Goal: Information Seeking & Learning: Learn about a topic

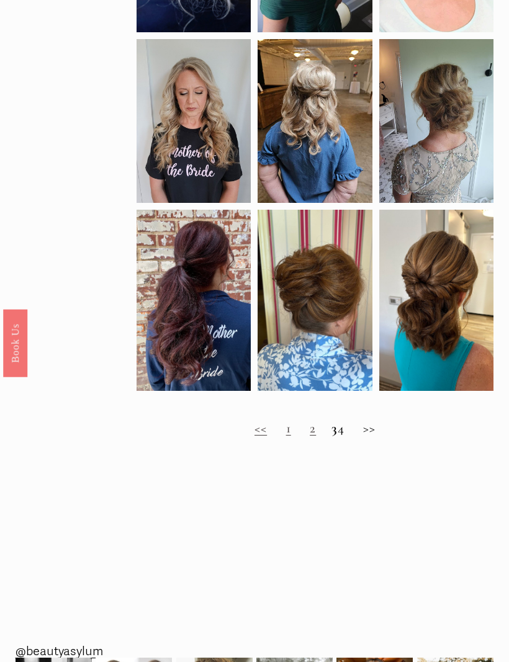
scroll to position [499, 0]
click at [387, 437] on h2 "<< 1 2 3 4 >>" at bounding box center [315, 429] width 357 height 16
click at [373, 437] on h2 "<< 1 2 3 4 >>" at bounding box center [315, 429] width 357 height 16
click at [242, 437] on h2 "<< 1 2 3 4 >>" at bounding box center [315, 429] width 357 height 16
click at [310, 436] on link "2" at bounding box center [313, 428] width 6 height 16
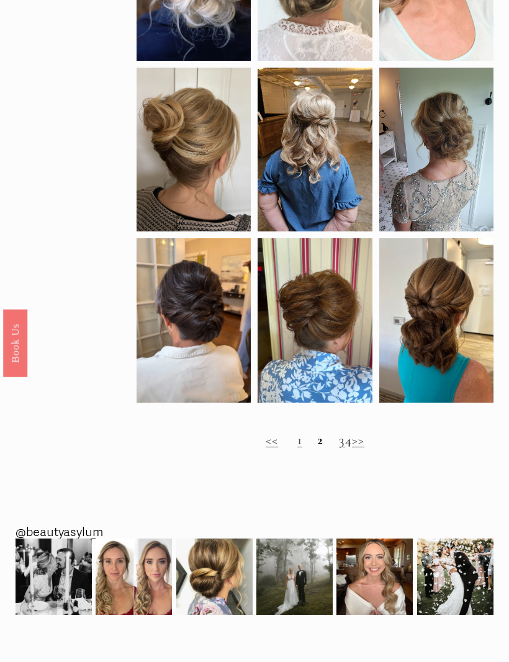
scroll to position [506, 0]
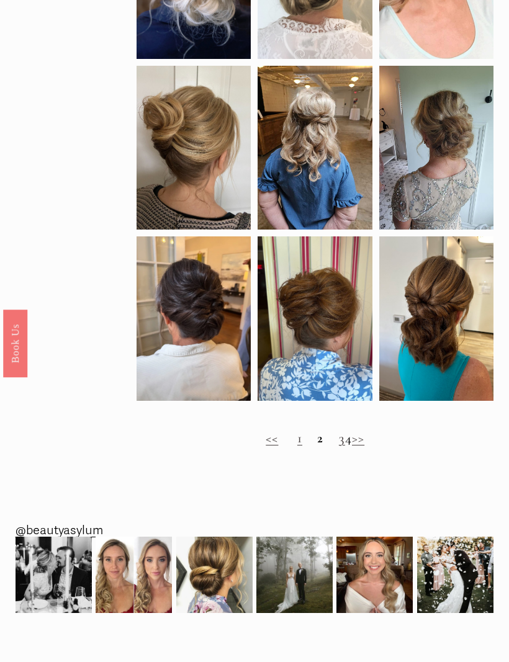
click at [275, 447] on h2 "<< 1 2 3 4 >>" at bounding box center [315, 439] width 357 height 16
click at [279, 447] on h2 "<< 1 2 3 4 >>" at bounding box center [315, 439] width 357 height 16
click at [266, 446] on link "<<" at bounding box center [272, 438] width 12 height 16
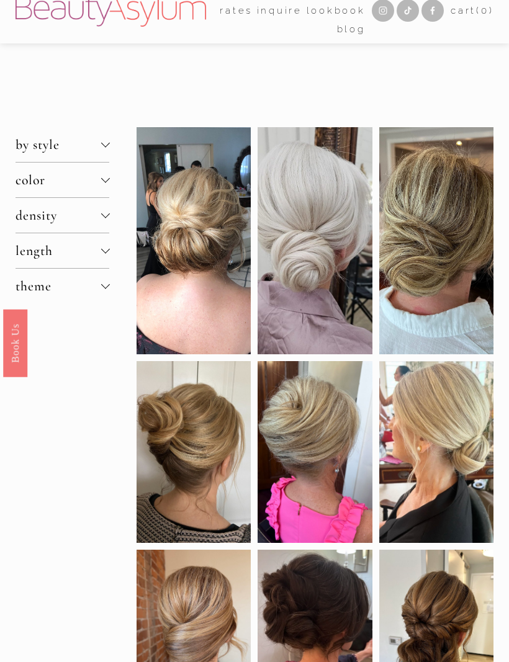
click at [28, 222] on span "density" at bounding box center [59, 216] width 86 height 16
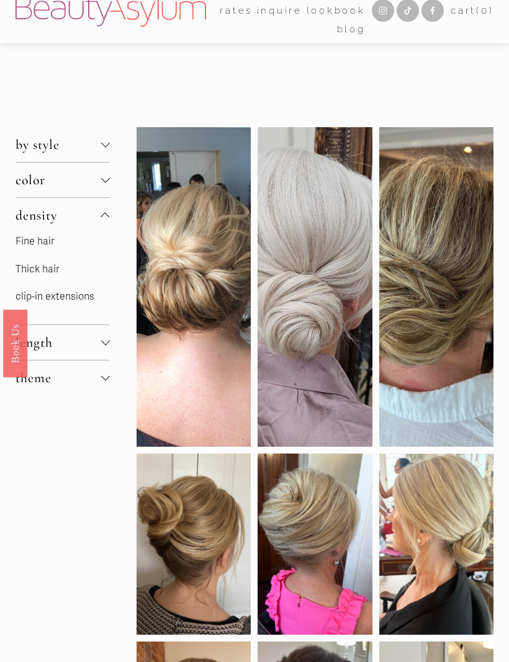
click at [29, 248] on link "Fine hair" at bounding box center [35, 241] width 39 height 12
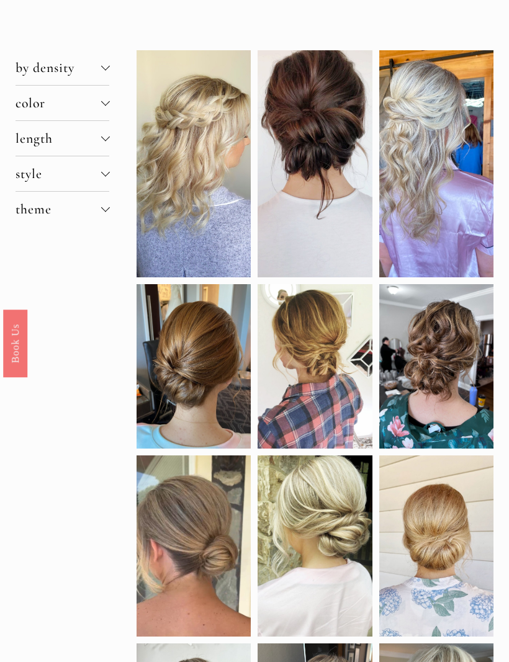
scroll to position [96, 0]
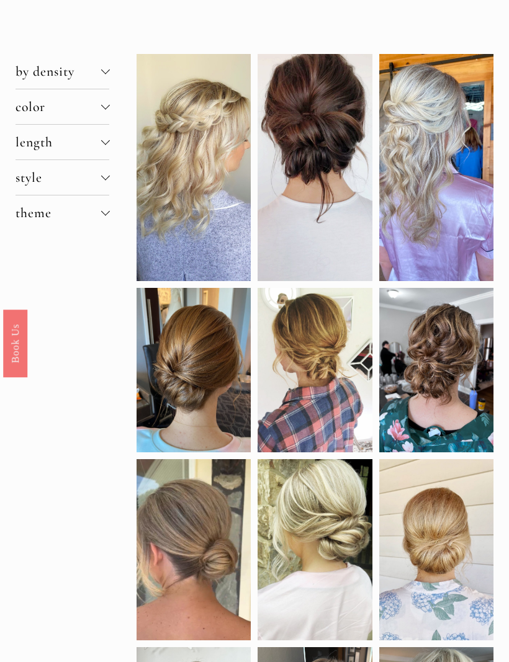
click at [26, 72] on span "by density" at bounding box center [59, 71] width 86 height 16
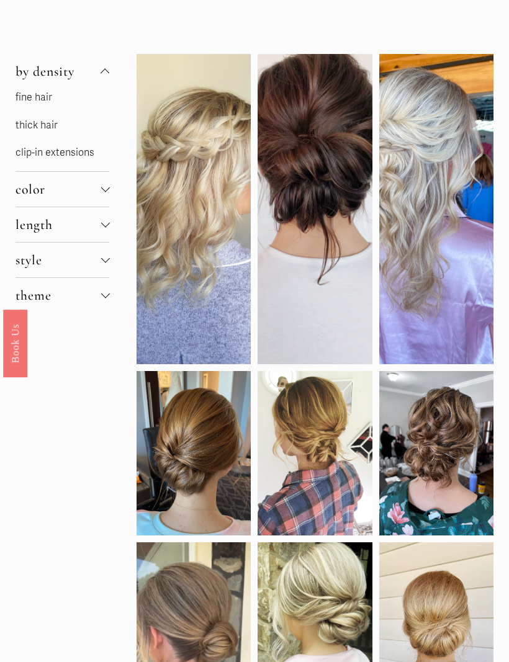
click at [17, 99] on link "fine hair" at bounding box center [34, 97] width 37 height 12
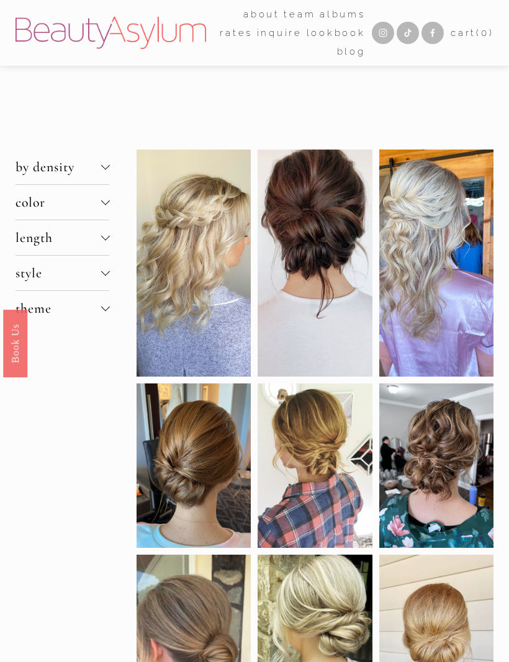
click at [25, 210] on span "color" at bounding box center [59, 202] width 86 height 16
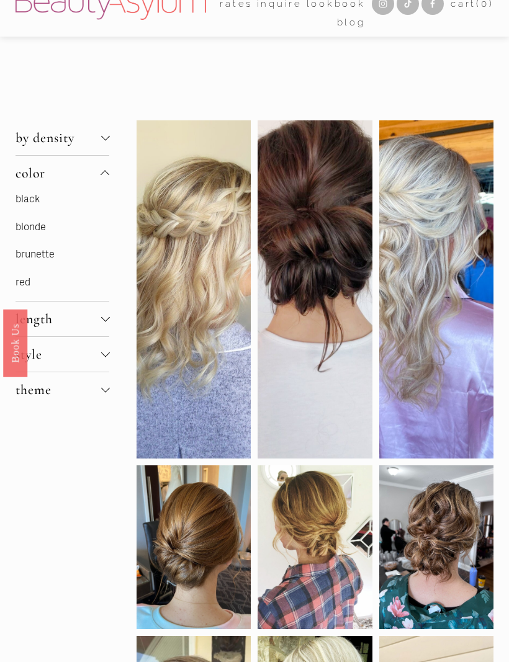
scroll to position [49, 0]
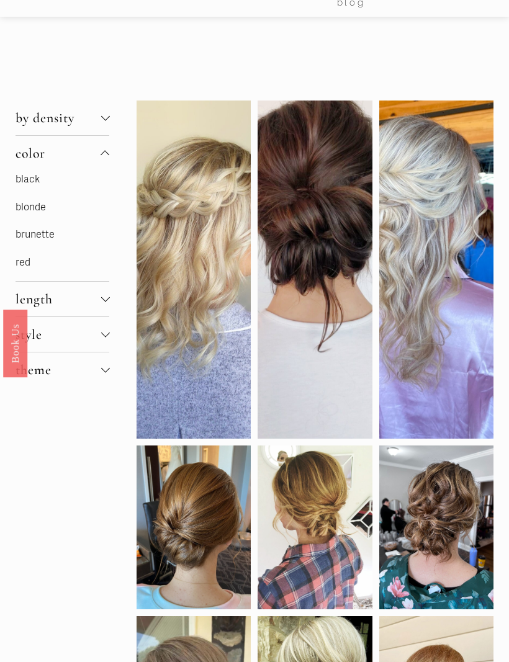
click at [34, 241] on link "brunette" at bounding box center [35, 234] width 39 height 12
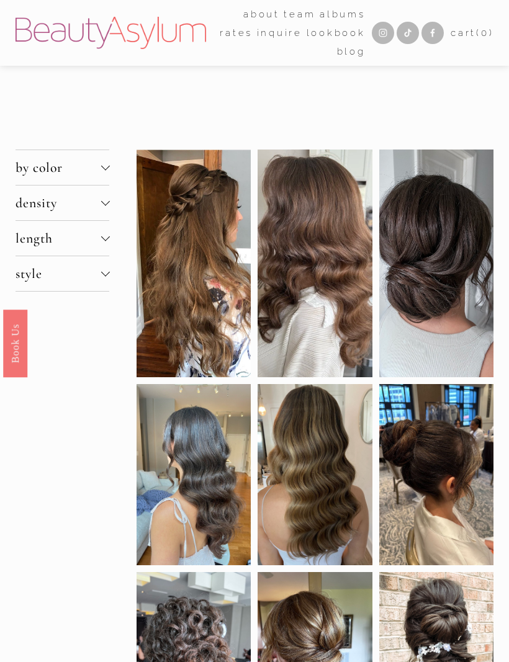
click at [25, 245] on span "length" at bounding box center [59, 238] width 86 height 16
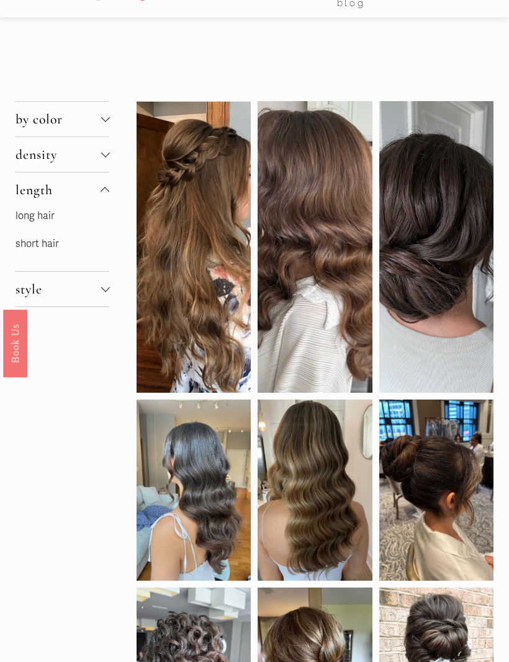
scroll to position [54, 0]
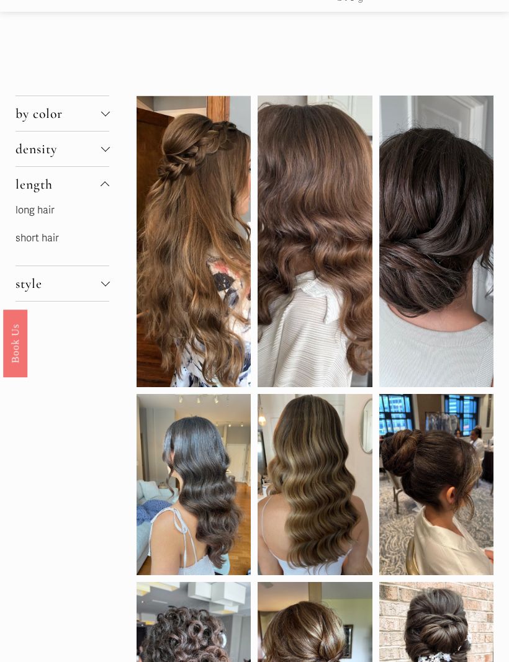
click at [25, 245] on link "short hair" at bounding box center [37, 238] width 43 height 12
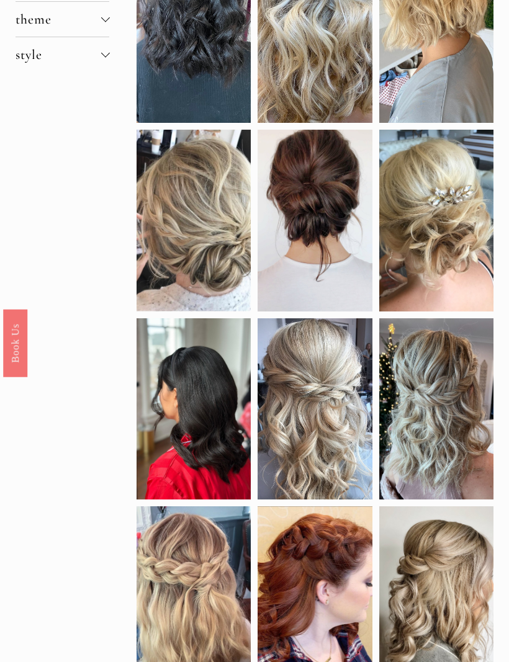
scroll to position [254, 0]
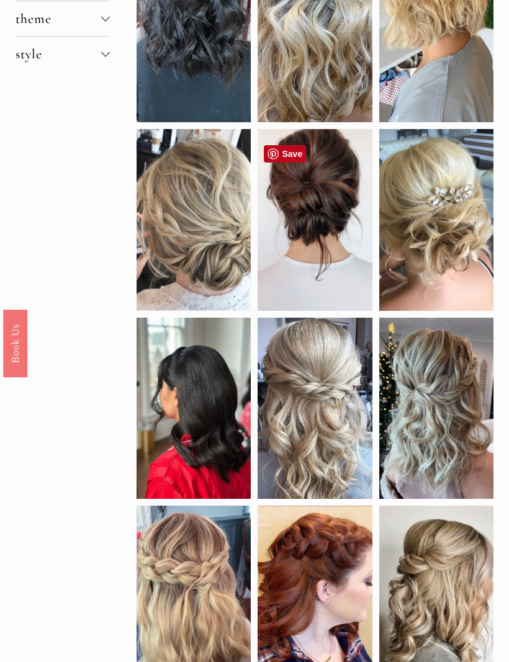
click at [308, 233] on div at bounding box center [315, 219] width 114 height 181
click at [314, 279] on div at bounding box center [315, 219] width 114 height 181
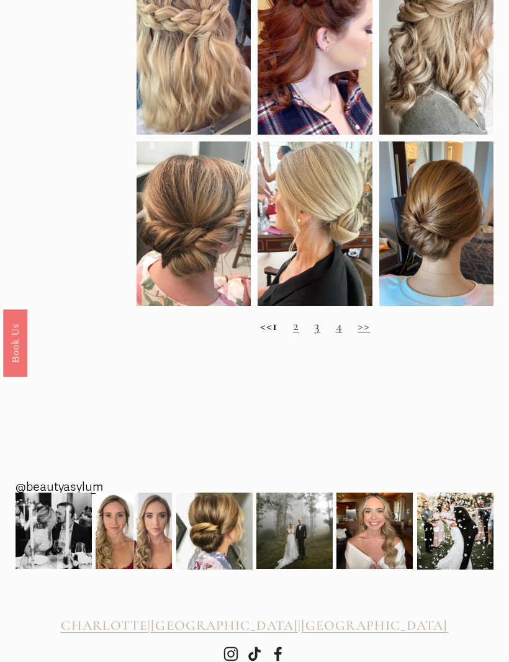
scroll to position [810, 0]
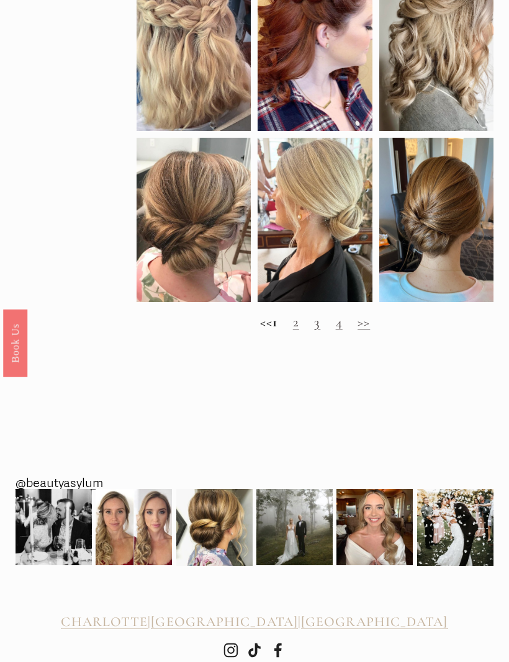
click at [299, 331] on link "2" at bounding box center [296, 323] width 6 height 16
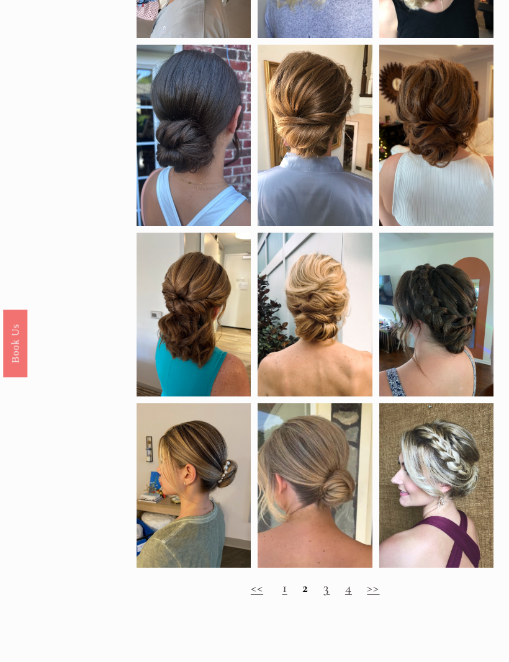
scroll to position [496, 0]
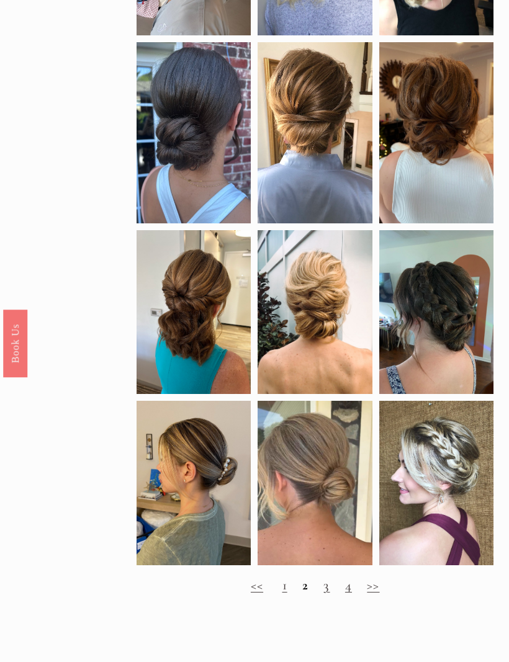
click at [325, 593] on link "3" at bounding box center [326, 585] width 6 height 16
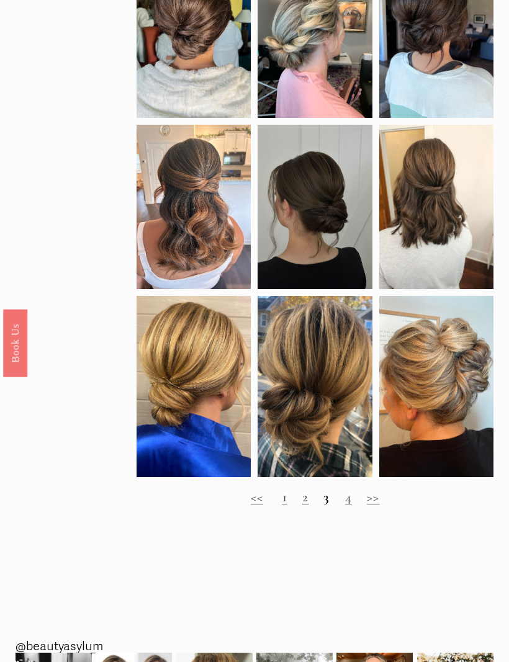
scroll to position [584, 0]
click at [346, 505] on link "4" at bounding box center [348, 497] width 7 height 16
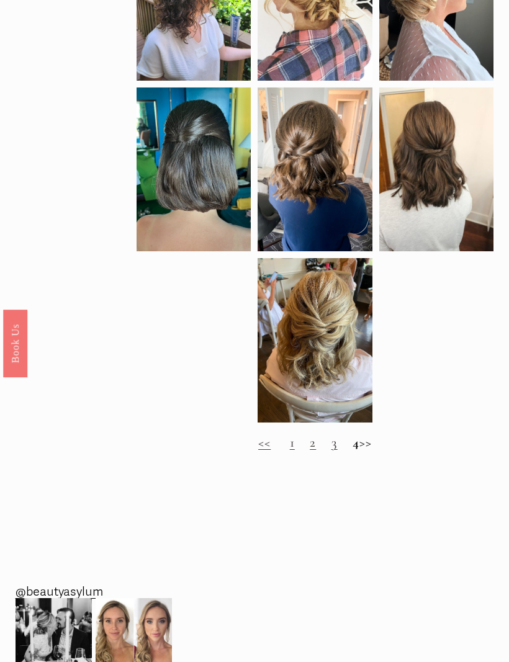
scroll to position [606, 0]
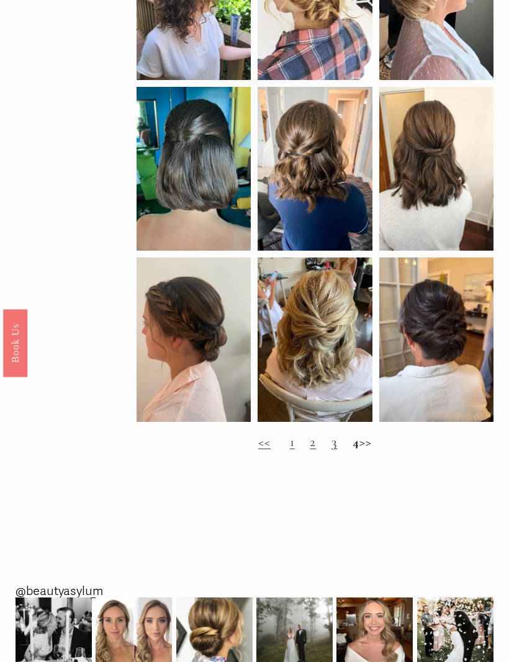
click at [331, 446] on link "3" at bounding box center [334, 442] width 6 height 16
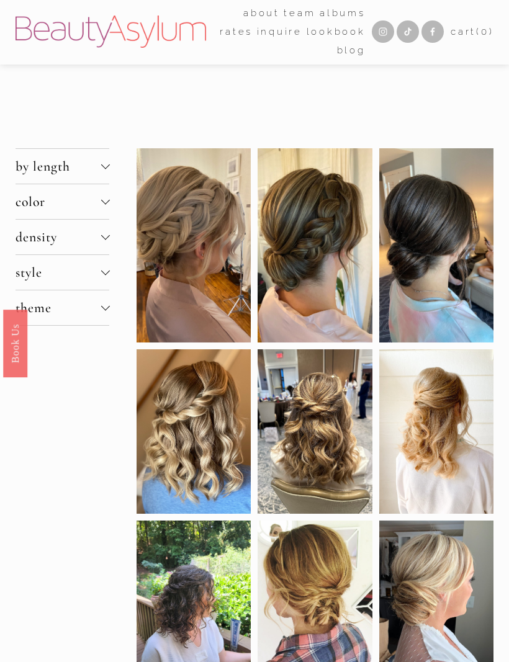
scroll to position [0, 0]
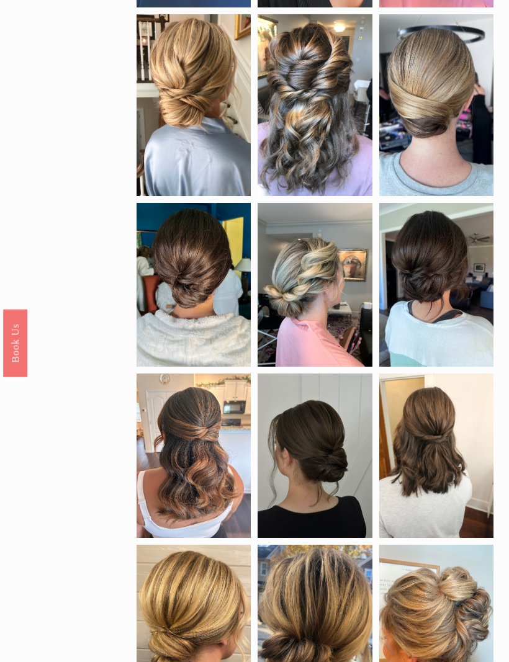
scroll to position [345, 0]
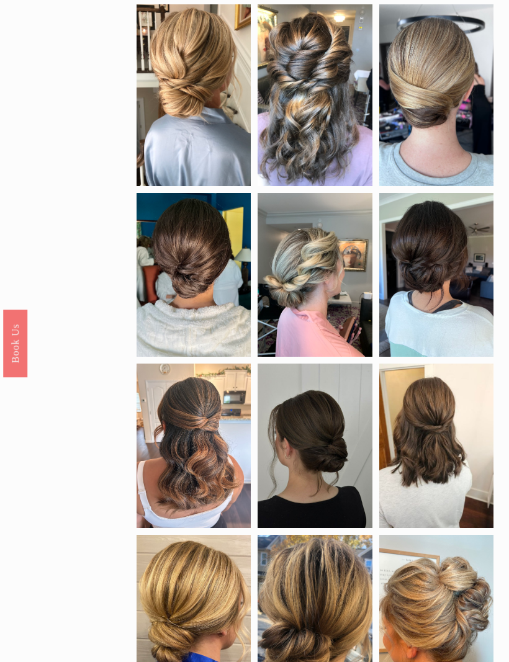
click at [413, 315] on div at bounding box center [436, 275] width 114 height 164
click at [428, 317] on div at bounding box center [436, 275] width 114 height 164
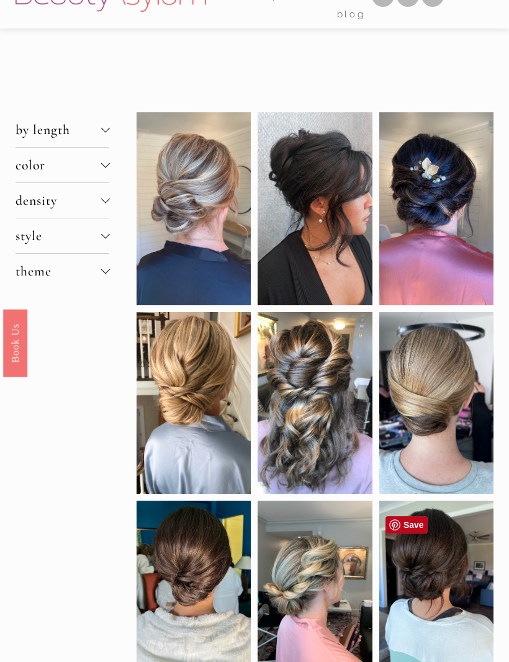
scroll to position [23, 0]
